Goal: Task Accomplishment & Management: Complete application form

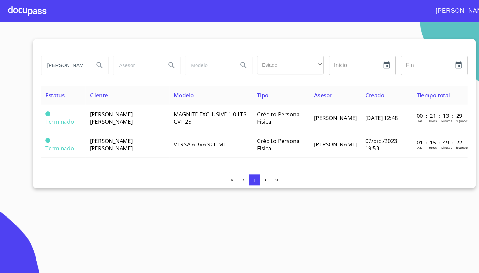
click at [24, 13] on div at bounding box center [26, 10] width 36 height 21
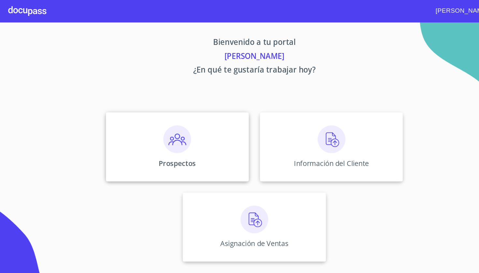
click at [161, 142] on img at bounding box center [167, 131] width 26 height 26
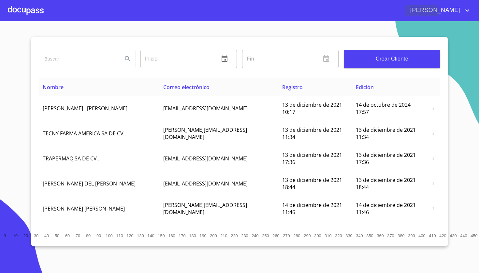
click at [450, 14] on span "[PERSON_NAME]" at bounding box center [434, 10] width 58 height 10
click at [26, 13] on div at bounding box center [239, 136] width 479 height 273
click at [30, 11] on div at bounding box center [26, 10] width 36 height 21
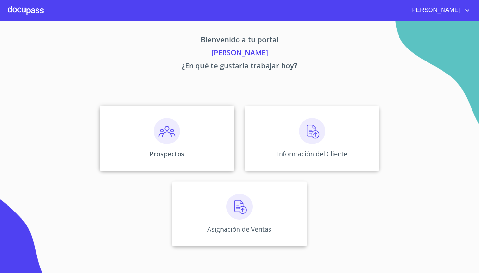
click at [167, 124] on img at bounding box center [167, 131] width 26 height 26
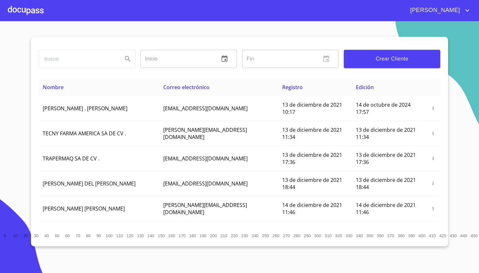
click at [389, 61] on span "Crear Cliente" at bounding box center [392, 58] width 86 height 9
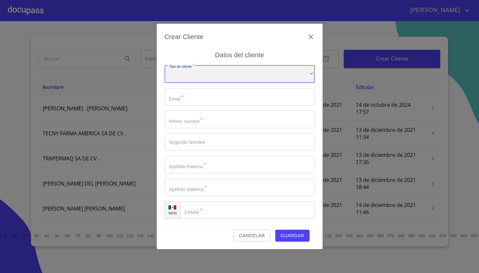
click at [280, 75] on div "​" at bounding box center [240, 74] width 150 height 18
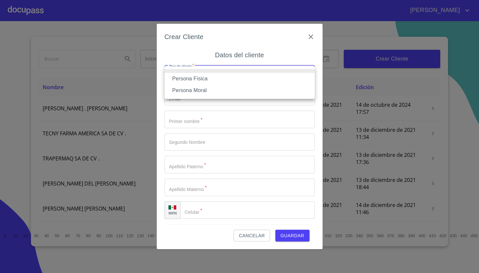
click at [258, 91] on li "Persona Moral" at bounding box center [240, 91] width 150 height 12
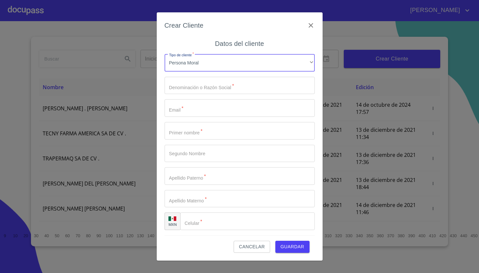
click at [251, 89] on input "Tipo de cliente   *" at bounding box center [240, 86] width 150 height 18
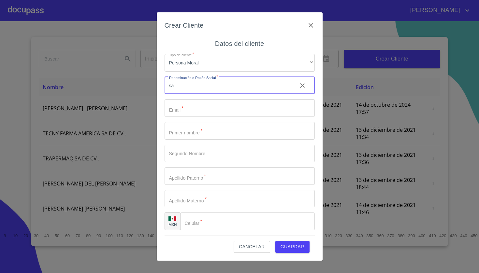
type input "s"
type input "SAVETSA DE OCCIDENTE"
